Goal: Information Seeking & Learning: Find contact information

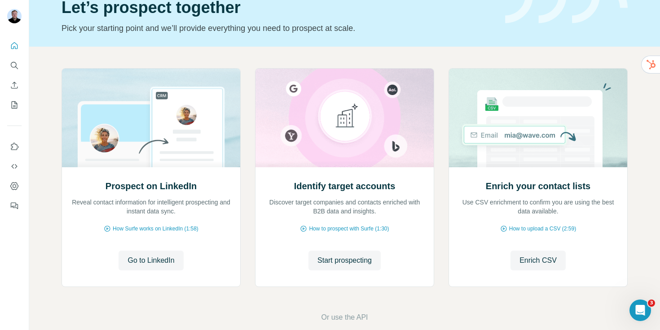
scroll to position [44, 0]
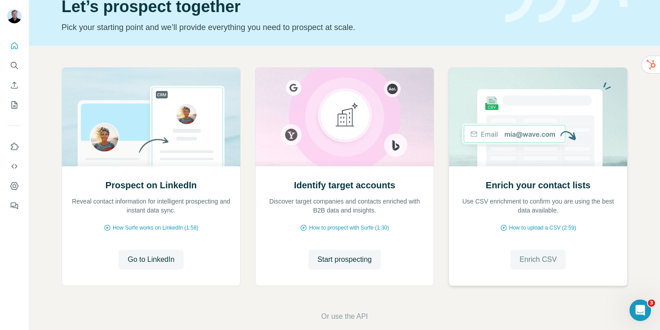
click at [546, 259] on span "Enrich CSV" at bounding box center [537, 260] width 37 height 11
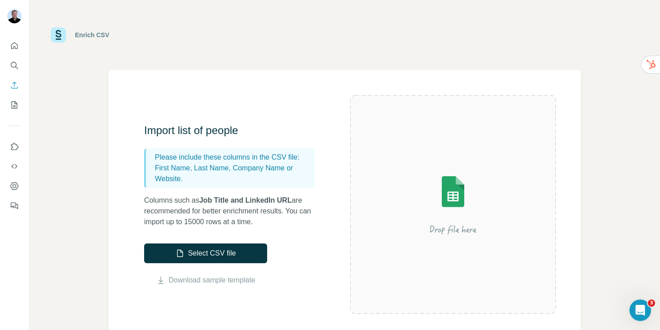
drag, startPoint x: 183, startPoint y: 180, endPoint x: 234, endPoint y: 168, distance: 52.5
click at [234, 168] on p "First Name, Last Name, Company Name or Website." at bounding box center [233, 174] width 156 height 22
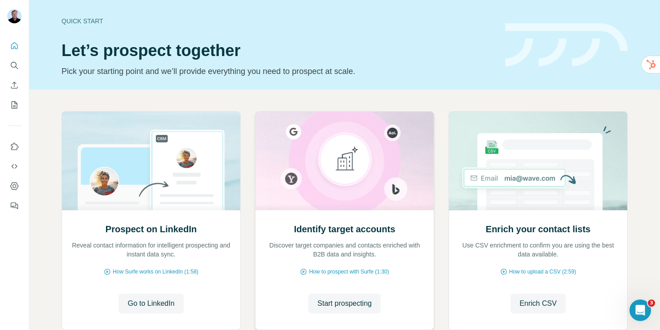
scroll to position [57, 0]
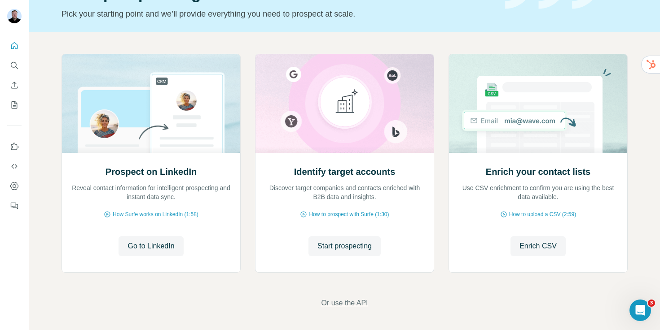
click at [363, 300] on span "Or use the API" at bounding box center [344, 303] width 47 height 11
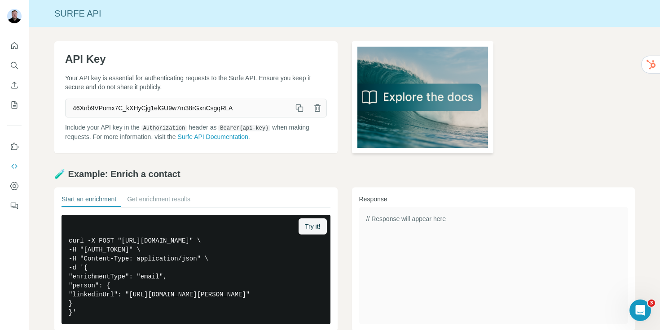
click at [429, 92] on img at bounding box center [422, 97] width 141 height 112
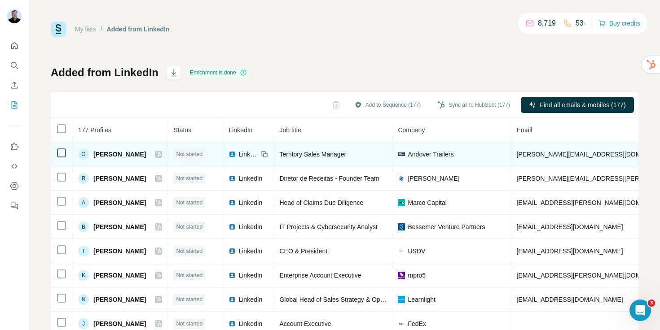
click at [156, 156] on icon at bounding box center [158, 154] width 5 height 7
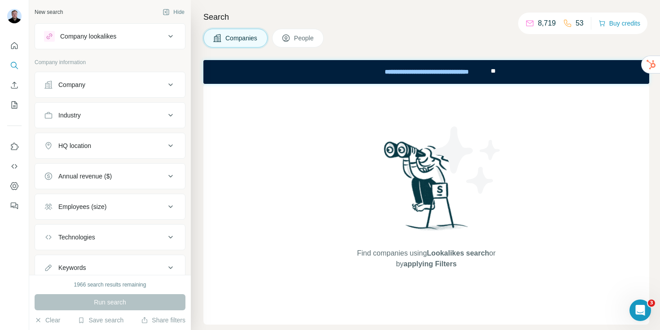
click at [116, 39] on div "Company lookalikes" at bounding box center [88, 36] width 56 height 9
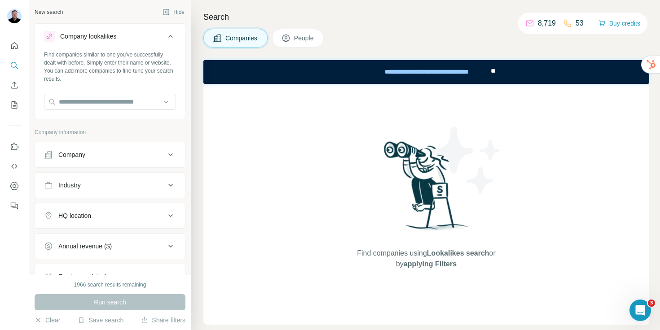
click at [92, 154] on div "Company" at bounding box center [104, 154] width 121 height 9
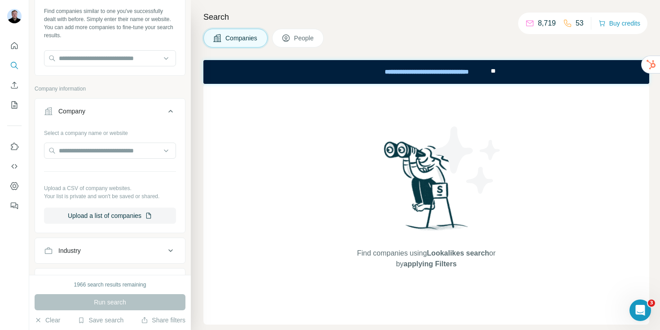
scroll to position [48, 0]
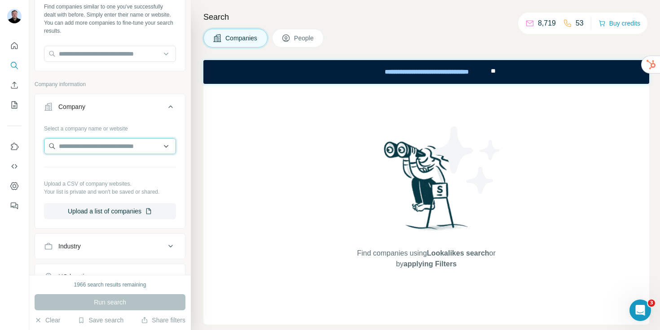
click at [98, 146] on input "text" at bounding box center [110, 146] width 132 height 16
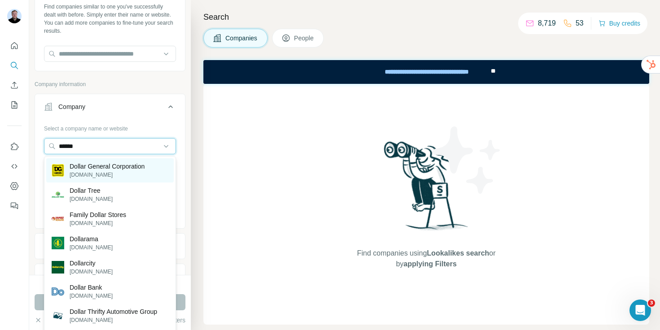
type input "******"
click at [94, 169] on p "Dollar General Corporation" at bounding box center [107, 166] width 75 height 9
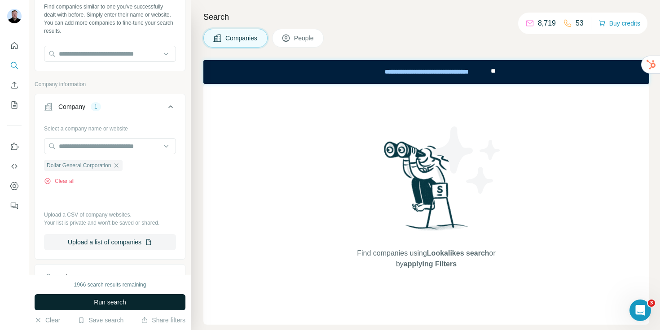
click at [121, 301] on span "Run search" at bounding box center [110, 302] width 32 height 9
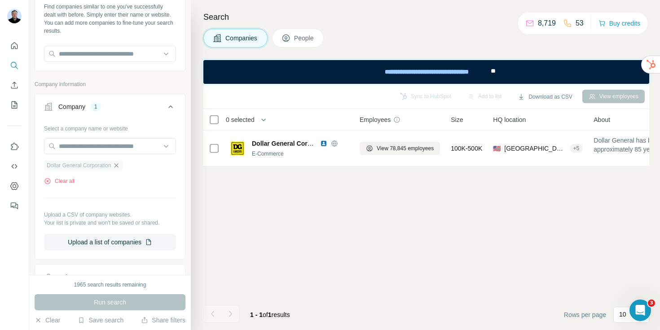
click at [118, 164] on icon "button" at bounding box center [116, 165] width 7 height 7
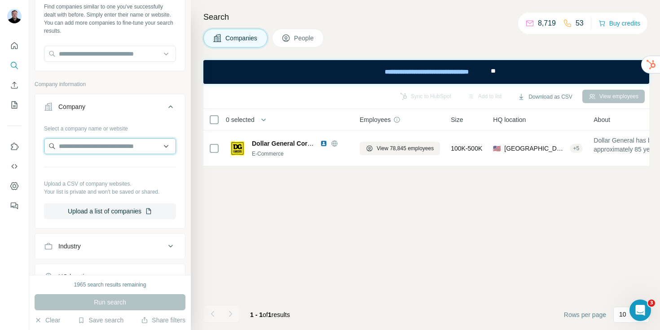
click at [103, 146] on input "text" at bounding box center [110, 146] width 132 height 16
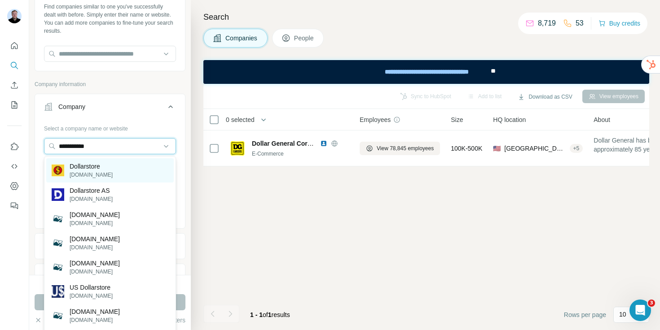
type input "**********"
click at [89, 173] on p "dollarstore.se" at bounding box center [91, 175] width 43 height 8
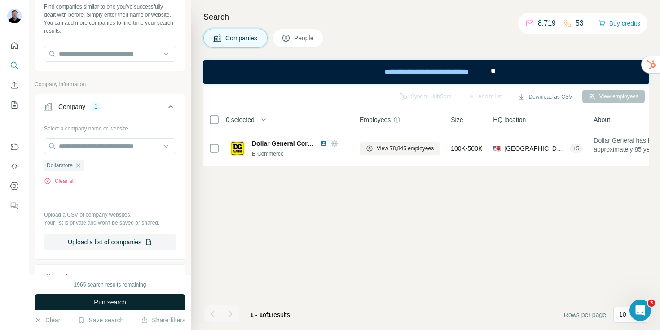
click at [101, 299] on span "Run search" at bounding box center [110, 302] width 32 height 9
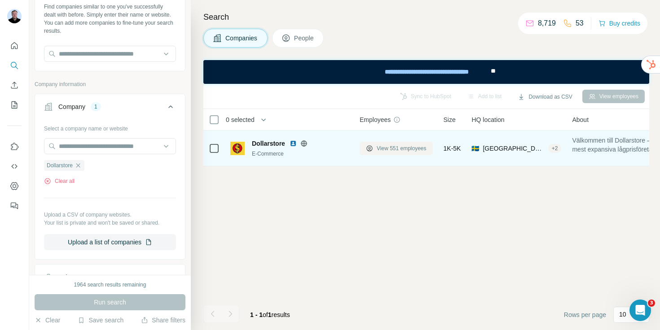
click at [403, 147] on span "View 551 employees" at bounding box center [402, 149] width 50 height 8
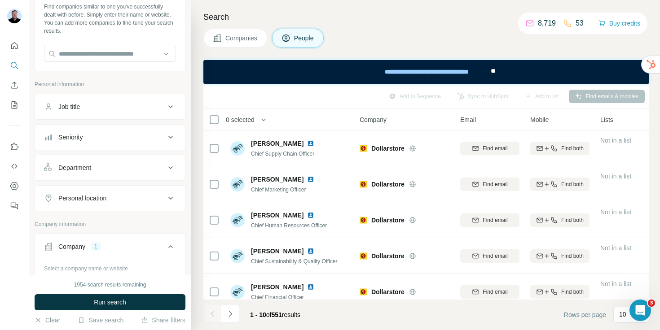
click at [116, 110] on div "Job title" at bounding box center [104, 106] width 121 height 9
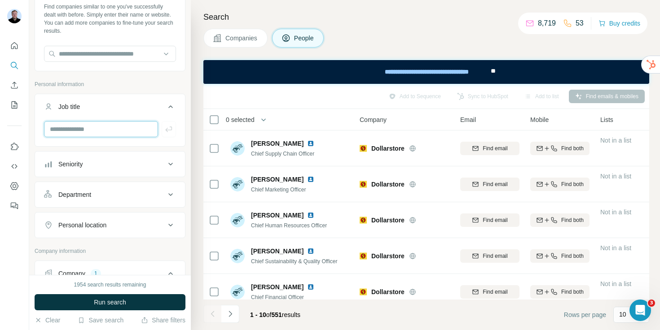
click at [109, 128] on input "text" at bounding box center [101, 129] width 114 height 16
type input "***"
click at [167, 132] on icon "button" at bounding box center [168, 129] width 7 height 5
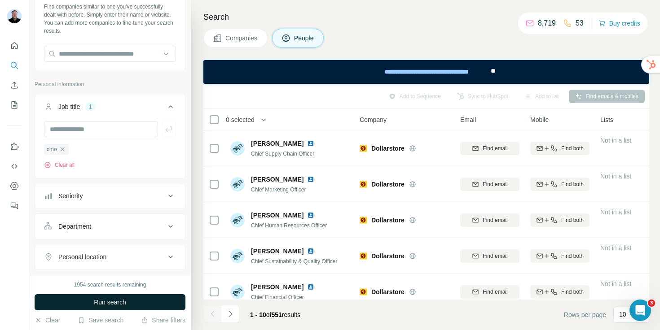
click at [123, 296] on button "Run search" at bounding box center [110, 302] width 151 height 16
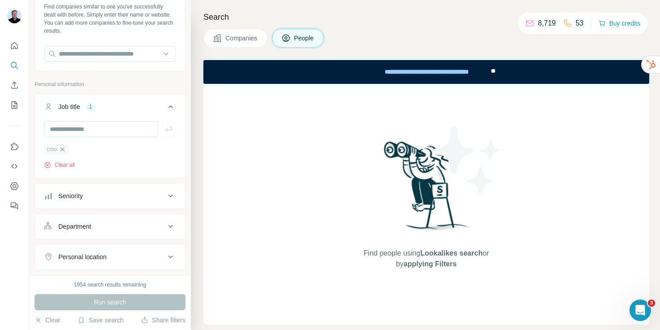
click at [63, 148] on icon "button" at bounding box center [62, 149] width 7 height 7
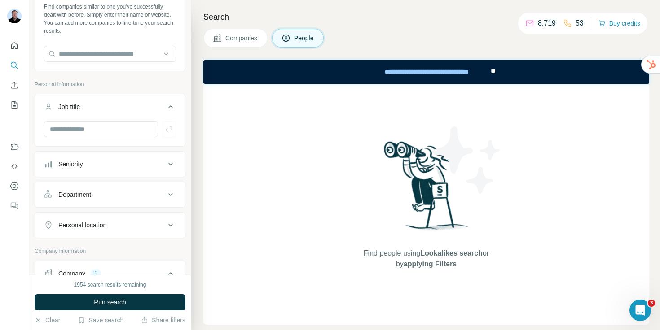
click at [90, 170] on button "Seniority" at bounding box center [110, 165] width 150 height 22
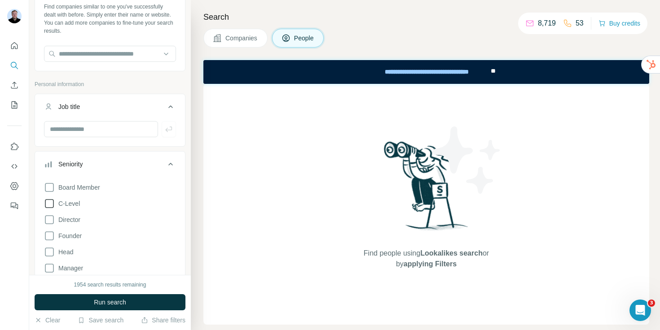
click at [70, 208] on span "C-Level" at bounding box center [67, 203] width 25 height 9
click at [91, 303] on button "Run search" at bounding box center [110, 302] width 151 height 16
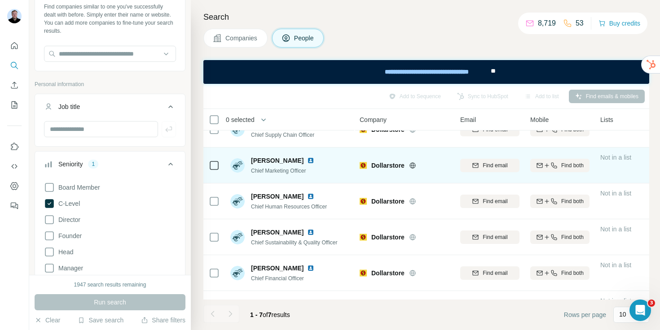
scroll to position [26, 0]
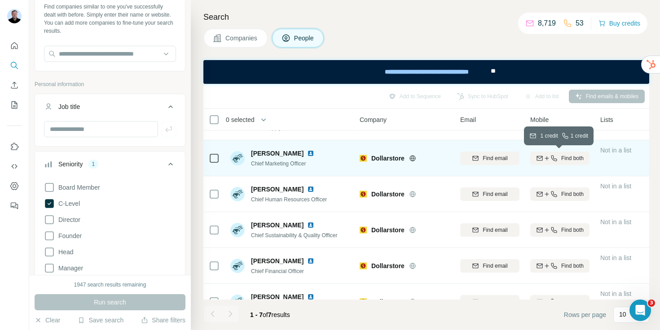
click at [547, 160] on icon "button" at bounding box center [546, 158] width 7 height 7
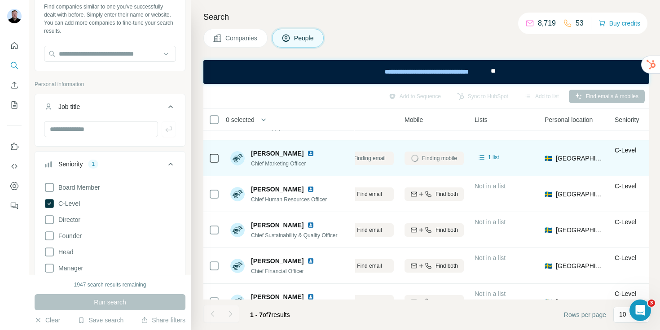
scroll to position [26, 127]
